Goal: Navigation & Orientation: Find specific page/section

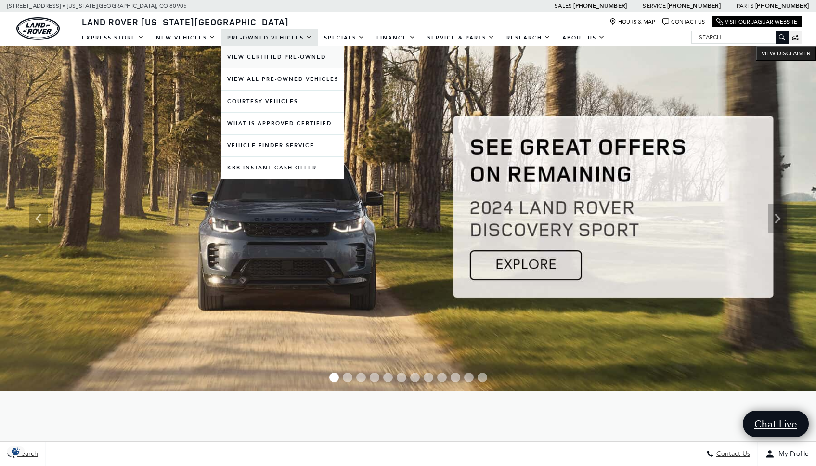
click at [251, 58] on link "View Certified Pre-Owned" at bounding box center [282, 57] width 123 height 22
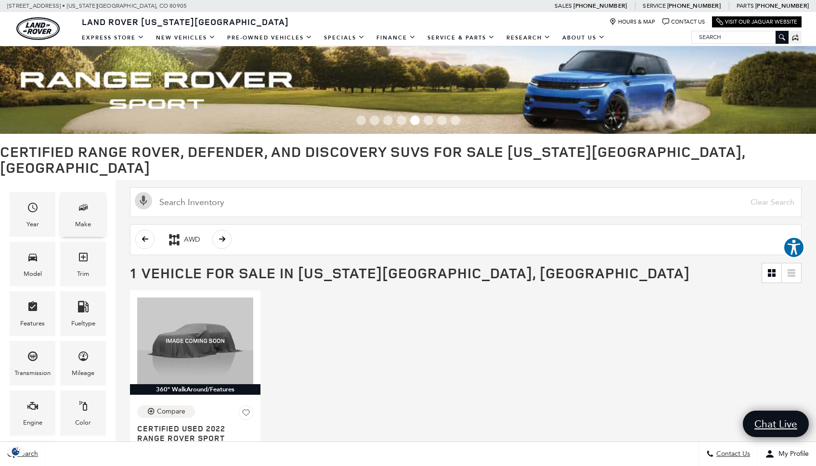
click at [81, 219] on div "Make" at bounding box center [83, 224] width 16 height 11
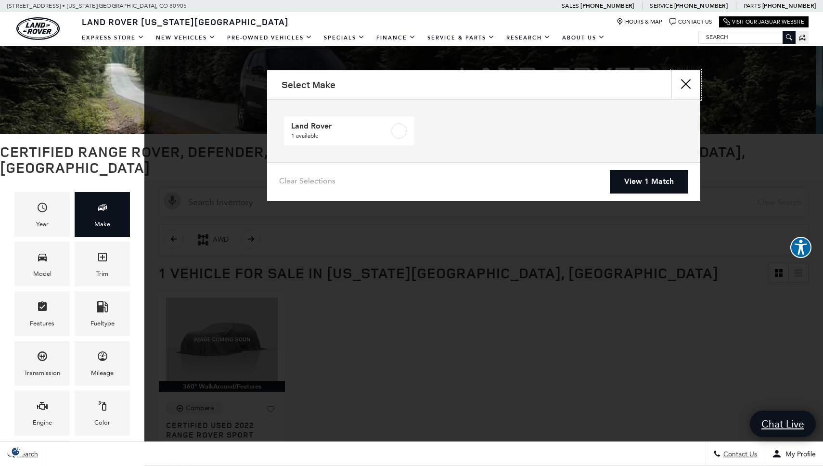
click at [681, 84] on button "Close" at bounding box center [686, 84] width 29 height 29
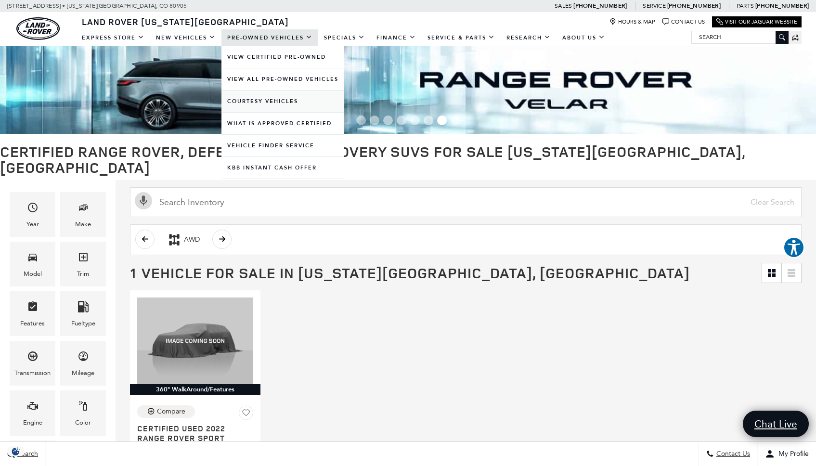
click at [251, 100] on link "Courtesy Vehicles" at bounding box center [282, 102] width 123 height 22
